Goal: Transaction & Acquisition: Download file/media

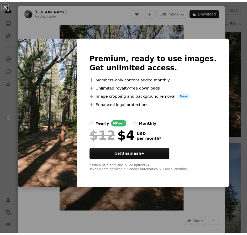
scroll to position [0, 646]
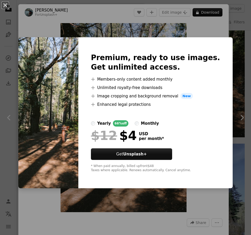
click at [206, 29] on div "An X shape Premium, ready to use images. Get unlimited access. A plus sign Memb…" at bounding box center [125, 117] width 251 height 235
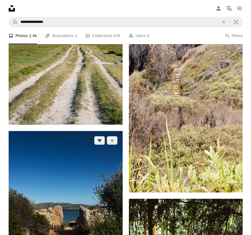
scroll to position [1680, 0]
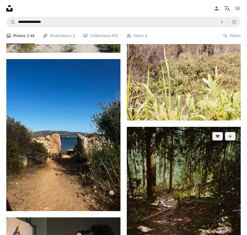
click at [190, 127] on img at bounding box center [184, 212] width 114 height 171
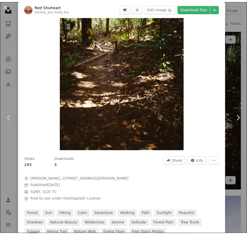
scroll to position [68, 0]
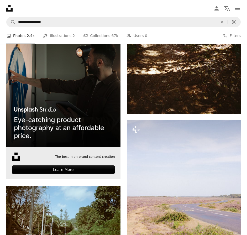
scroll to position [1876, 0]
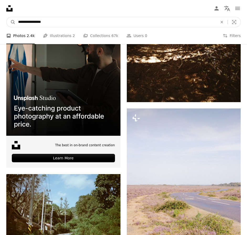
click at [57, 17] on input "**********" at bounding box center [115, 22] width 200 height 10
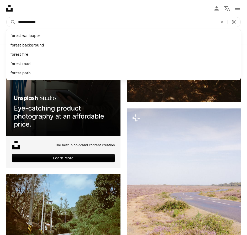
type input "**********"
click at [7, 17] on button "A magnifying glass" at bounding box center [11, 22] width 9 height 10
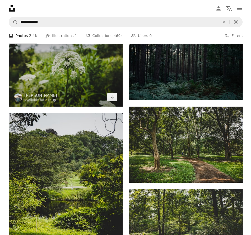
scroll to position [357, 0]
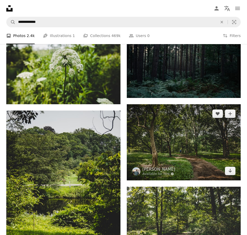
click at [176, 110] on img at bounding box center [184, 142] width 114 height 76
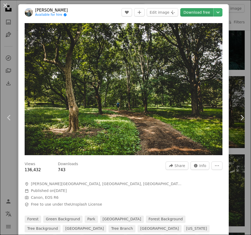
click at [201, 11] on link "Download free" at bounding box center [197, 12] width 33 height 8
